Goal: Browse casually

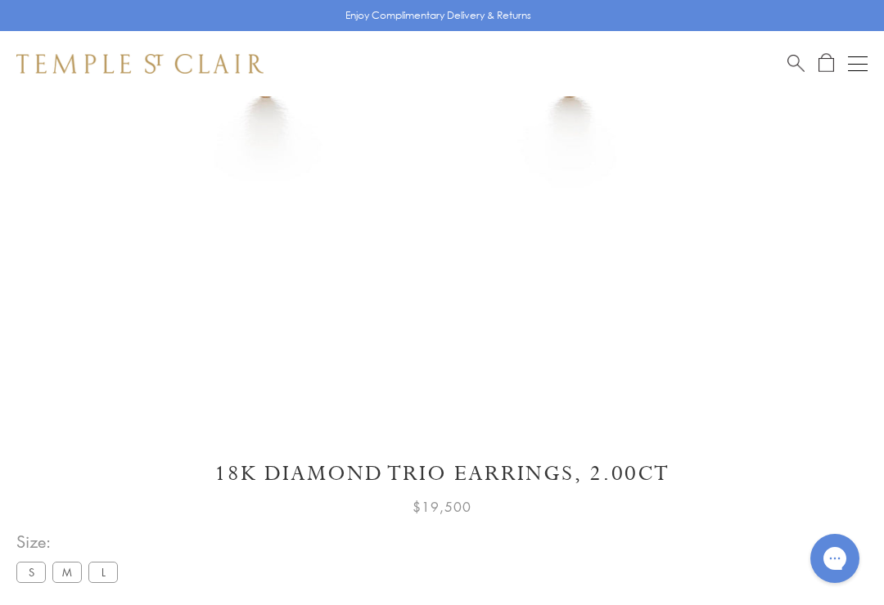
click at [28, 569] on label "S" at bounding box center [30, 572] width 29 height 20
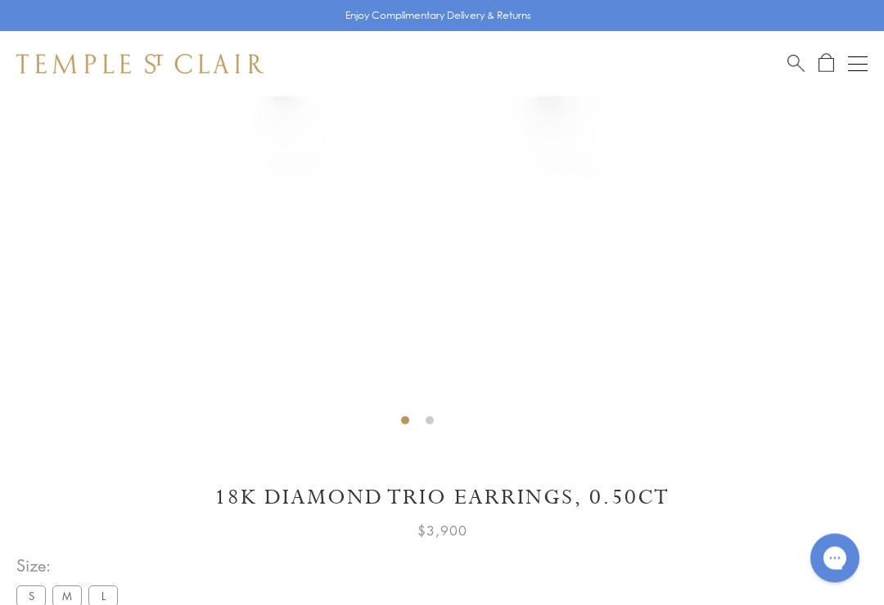
scroll to position [497, 0]
click at [66, 589] on label "M" at bounding box center [66, 596] width 29 height 20
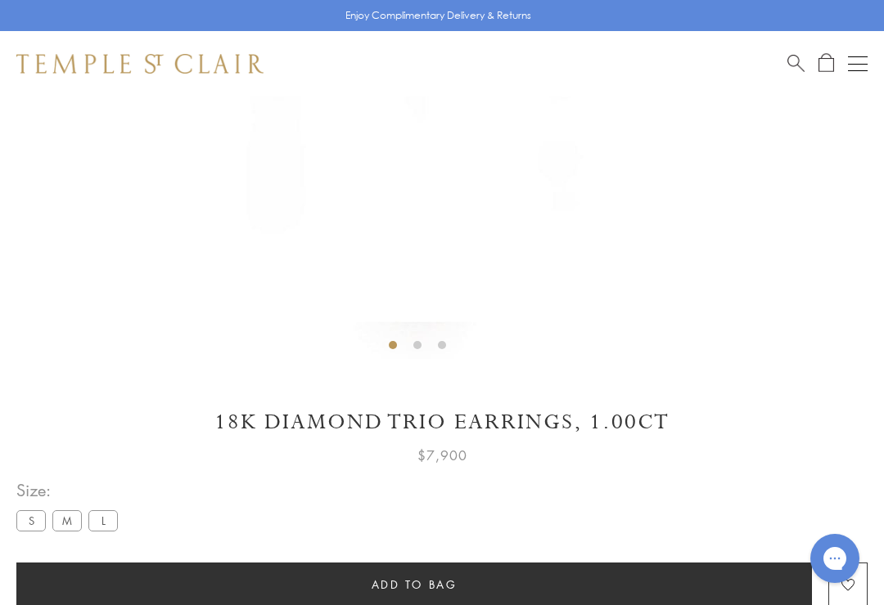
click at [101, 520] on label "L" at bounding box center [102, 521] width 29 height 20
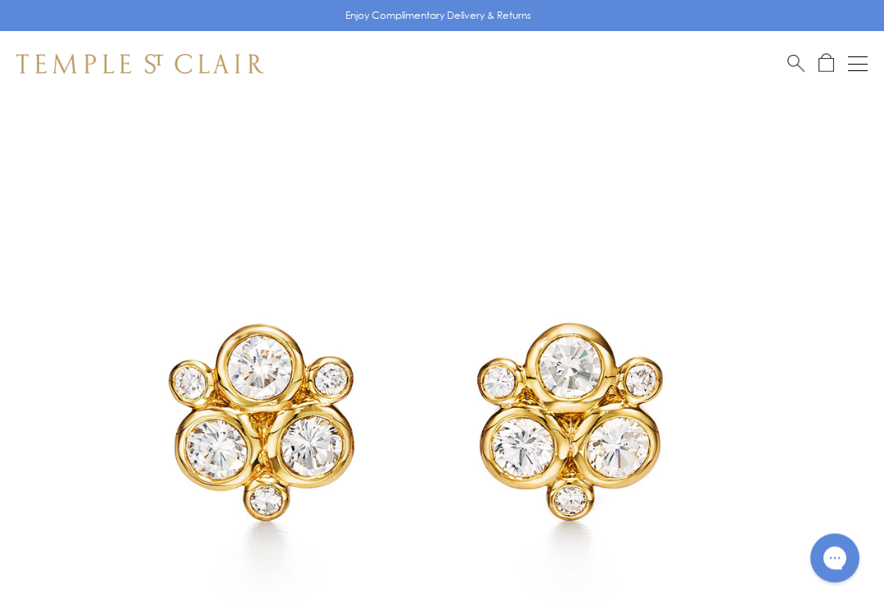
scroll to position [101, 0]
click at [857, 64] on div "Open navigation" at bounding box center [858, 64] width 20 height 1
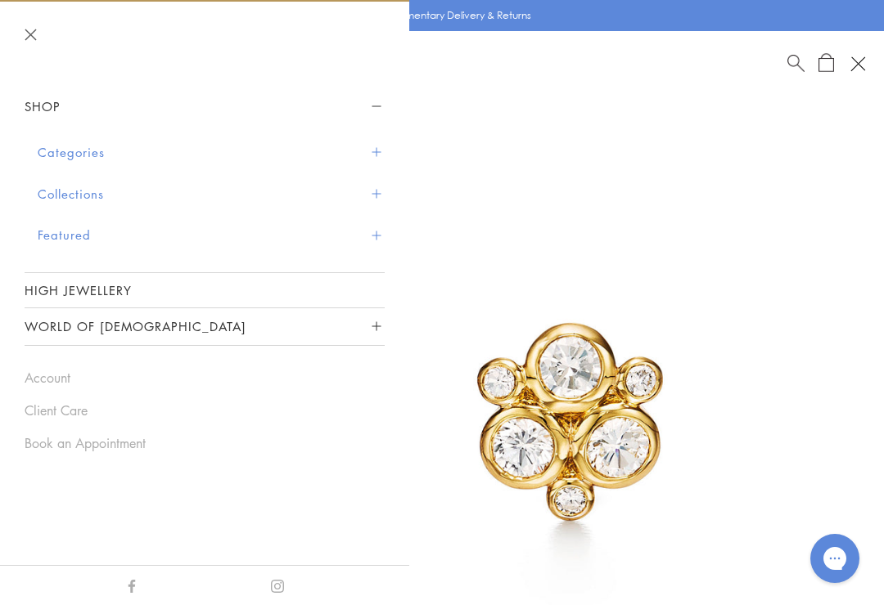
click at [58, 236] on button "Featured" at bounding box center [211, 235] width 347 height 42
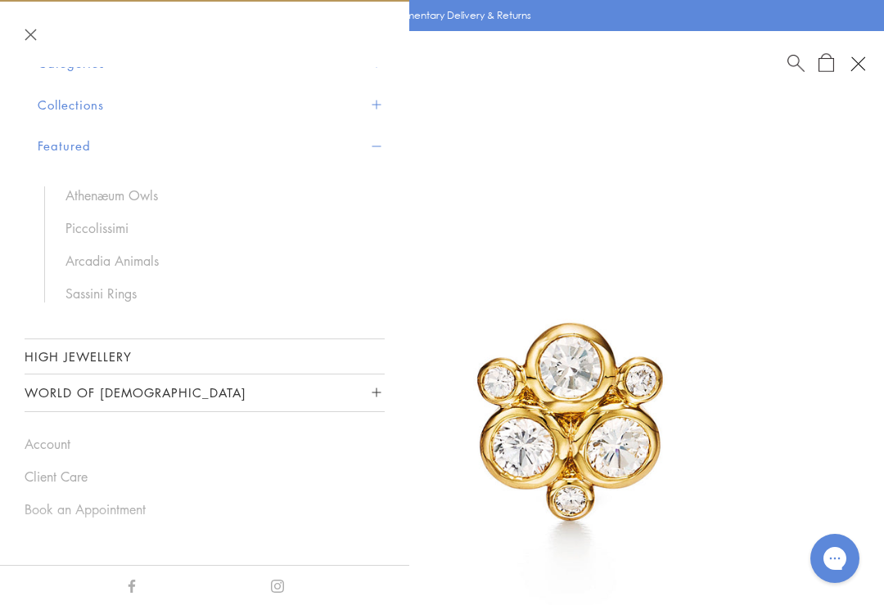
scroll to position [88, 0]
click at [92, 357] on link "High Jewellery" at bounding box center [205, 358] width 360 height 34
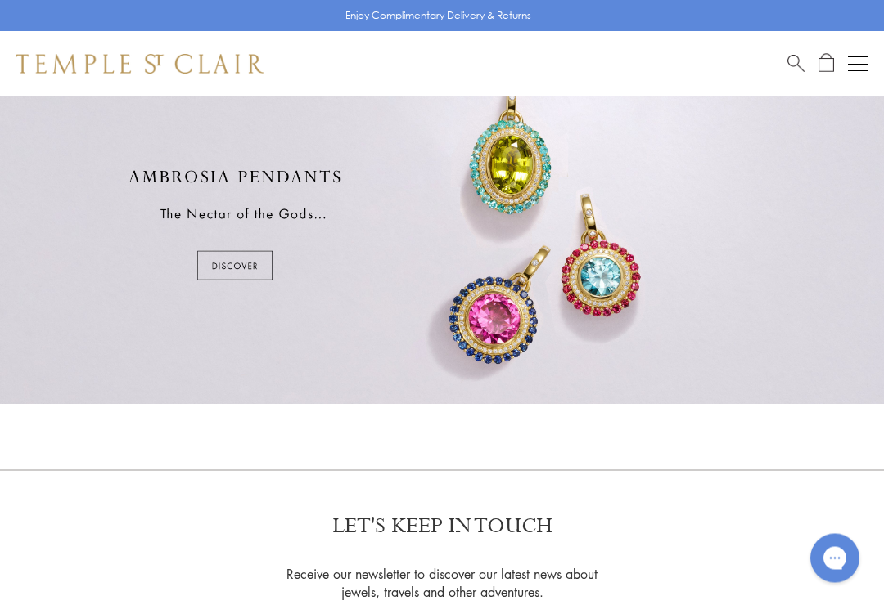
scroll to position [800, 0]
click at [226, 267] on div at bounding box center [442, 225] width 884 height 358
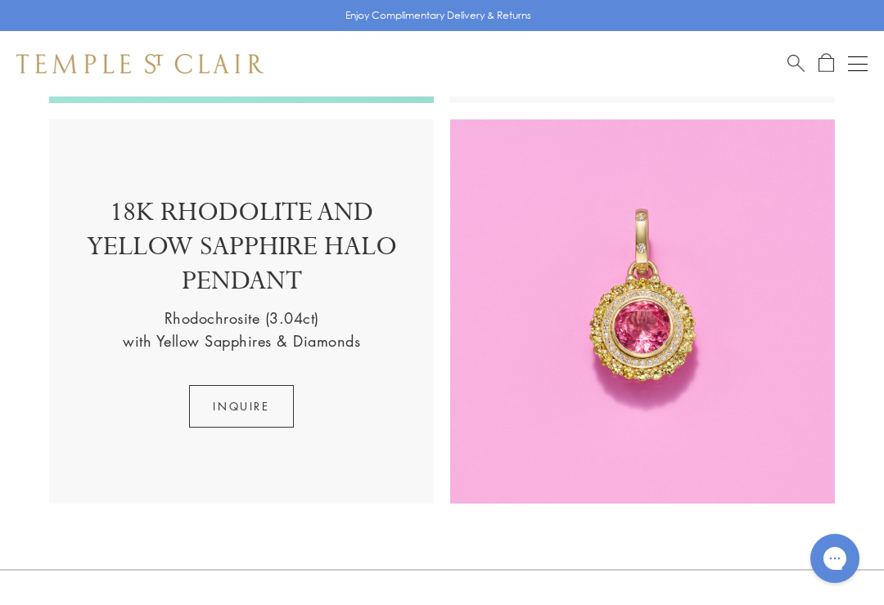
scroll to position [1954, 0]
click at [206, 287] on p "18K RHODOLITE AND YELLOW SAPPHIRE HALO PENDANT" at bounding box center [241, 252] width 352 height 111
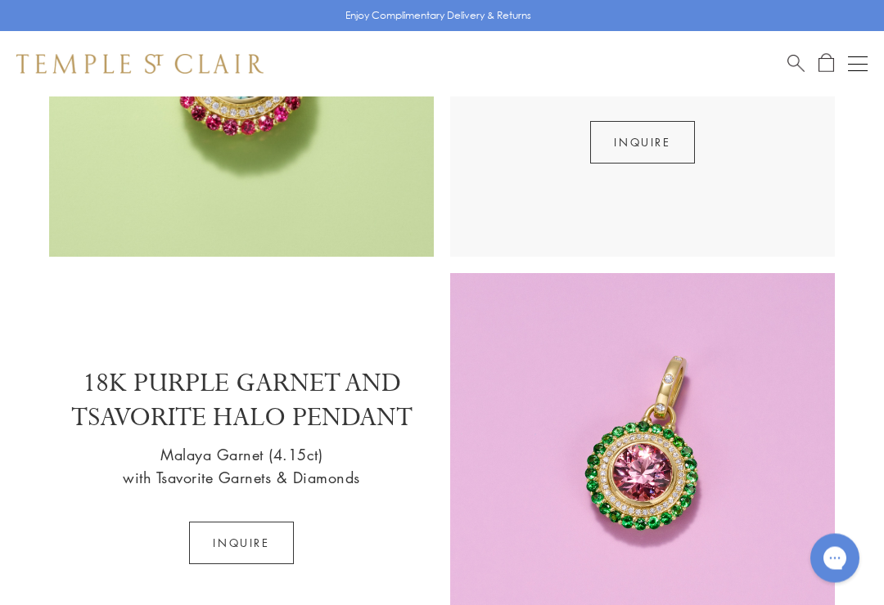
scroll to position [991, 0]
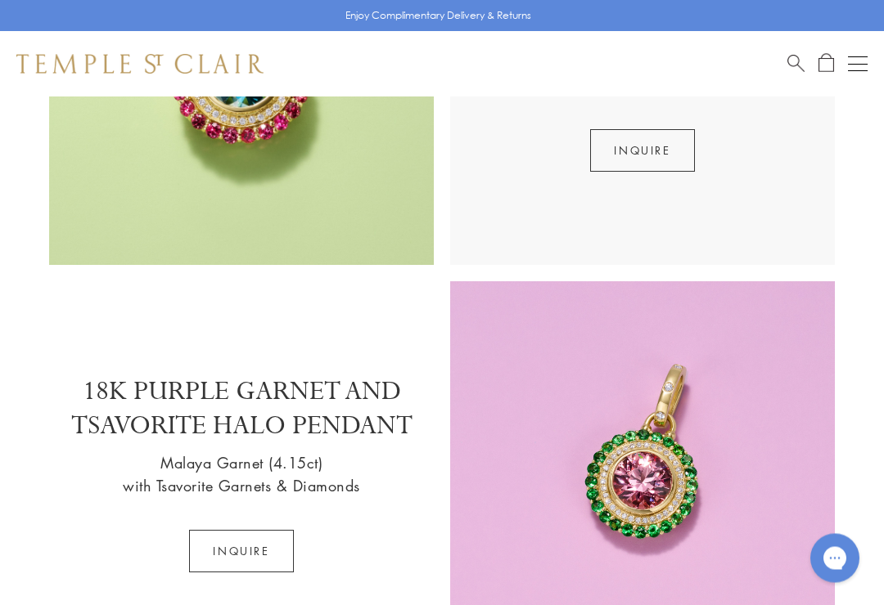
click at [851, 67] on button "Open navigation" at bounding box center [858, 64] width 20 height 20
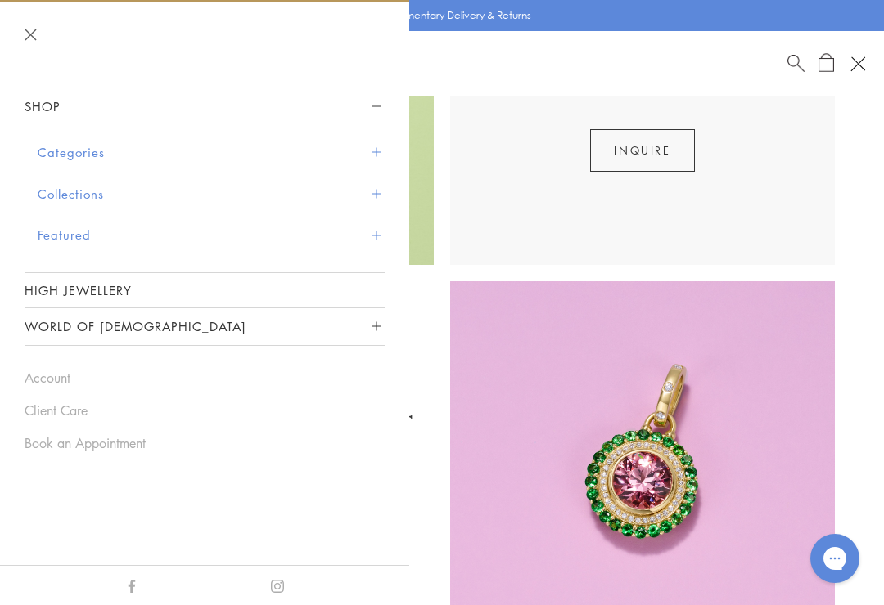
click at [58, 187] on button "Collections" at bounding box center [211, 194] width 347 height 42
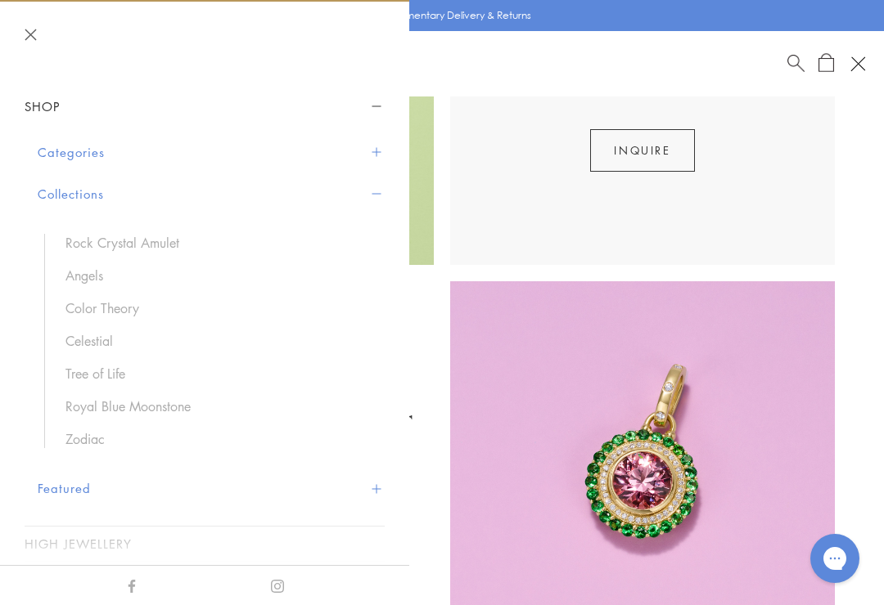
click at [94, 445] on link "Zodiac" at bounding box center [216, 439] width 303 height 18
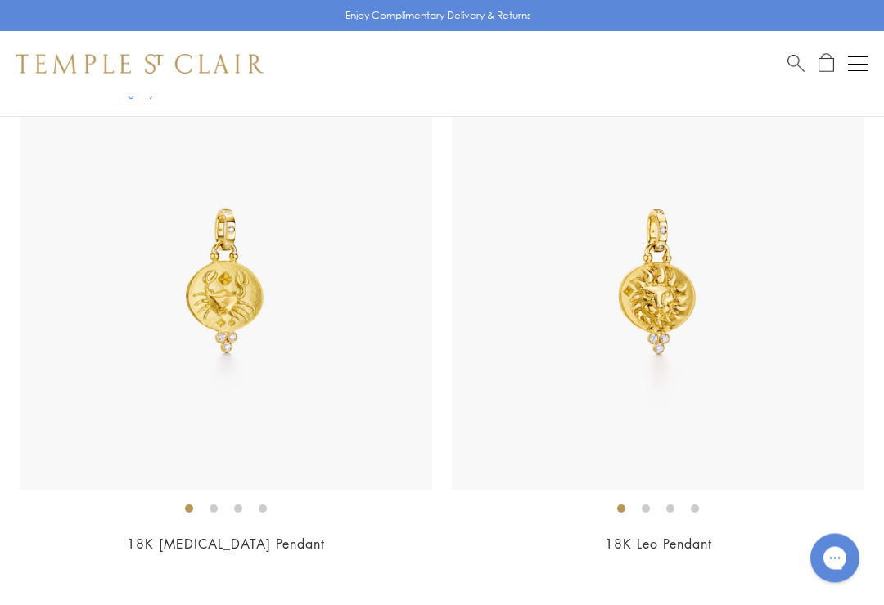
scroll to position [3093, 0]
